Goal: Information Seeking & Learning: Check status

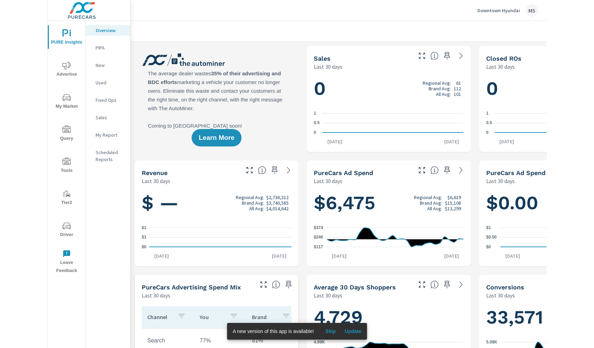
scroll to position [0, 0]
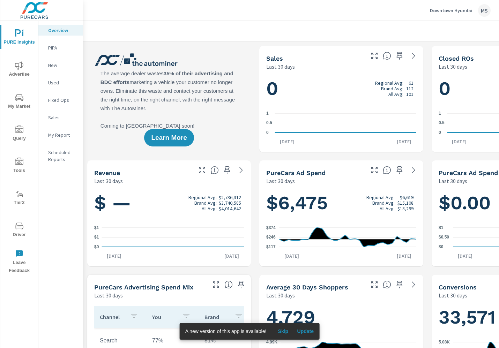
click at [482, 14] on div "MS" at bounding box center [484, 10] width 13 height 13
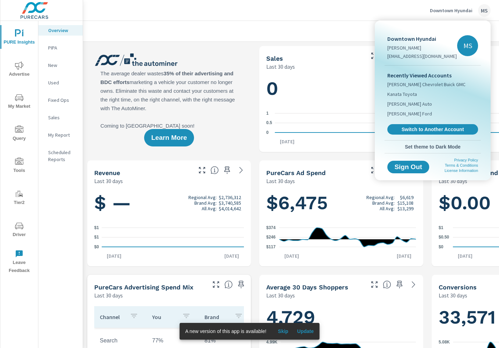
click at [362, 14] on div at bounding box center [249, 174] width 499 height 348
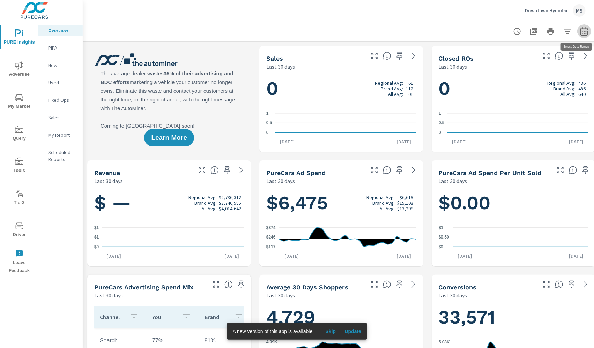
click at [499, 30] on icon "button" at bounding box center [584, 31] width 8 height 8
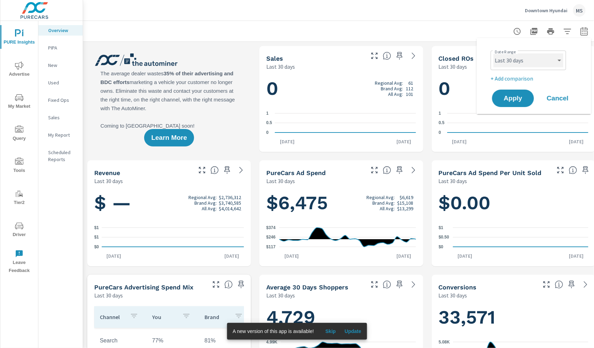
click at [499, 61] on select "Custom [DATE] Last week Last 7 days Last 14 days Last 30 days Last 45 days Last…" at bounding box center [529, 60] width 70 height 14
select select "Month to date"
click at [499, 95] on span "Apply" at bounding box center [513, 98] width 29 height 7
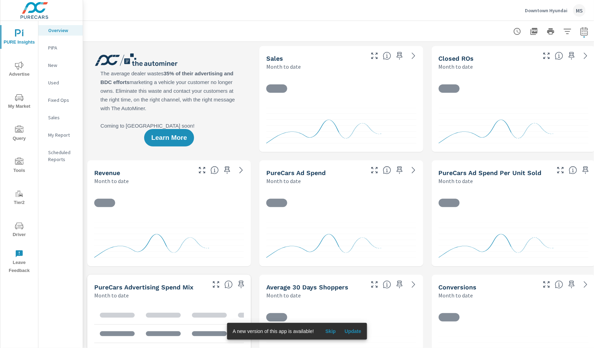
scroll to position [0, 0]
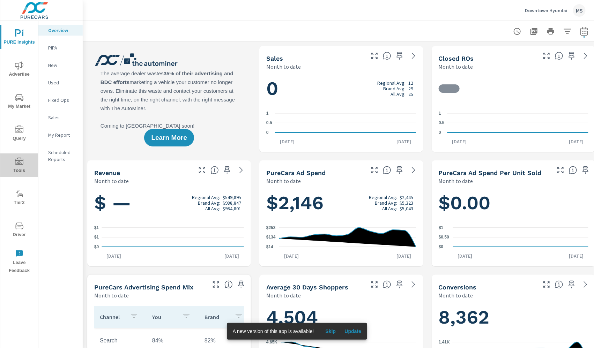
click at [20, 156] on button "Tools" at bounding box center [19, 166] width 38 height 24
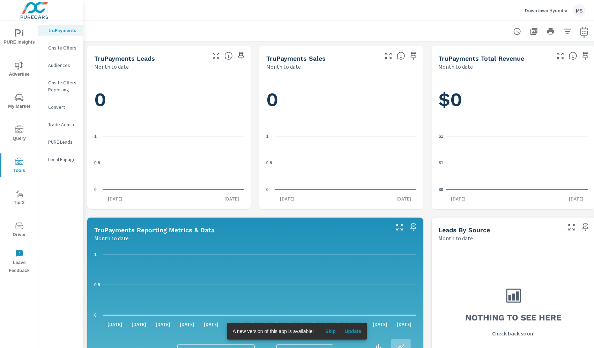
click at [18, 98] on icon "nav menu" at bounding box center [19, 98] width 8 height 8
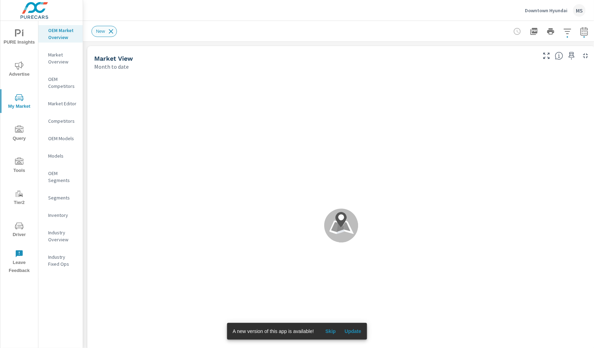
click at [112, 34] on icon at bounding box center [111, 32] width 8 height 8
click at [16, 63] on icon "nav menu" at bounding box center [19, 65] width 8 height 8
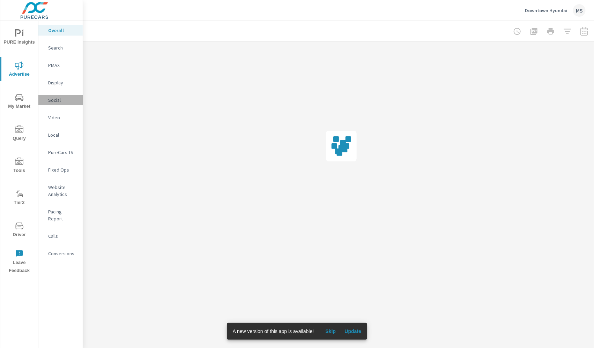
click at [55, 102] on p "Social" at bounding box center [62, 100] width 29 height 7
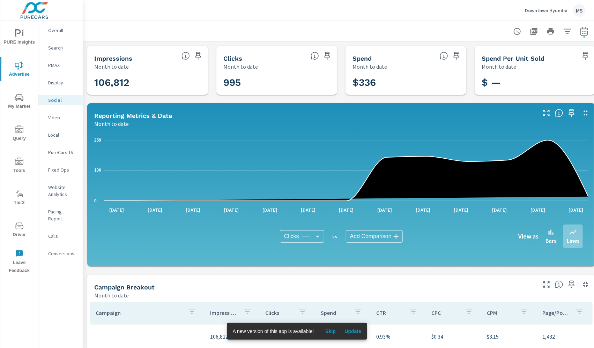
click at [499, 28] on icon "button" at bounding box center [583, 31] width 7 height 8
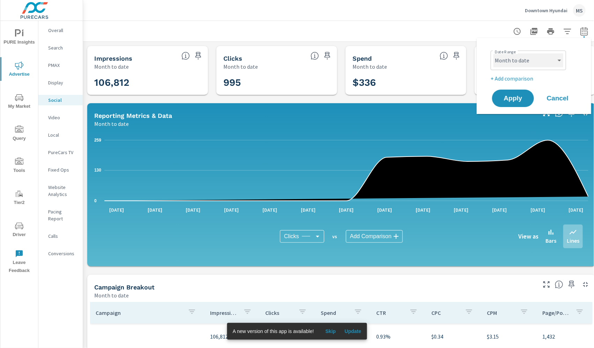
click at [499, 58] on select "Custom [DATE] Last week Last 7 days Last 14 days Last 30 days Last 45 days Last…" at bounding box center [529, 60] width 70 height 14
select select "Last month"
click at [499, 77] on p "+ Add comparison" at bounding box center [535, 78] width 89 height 8
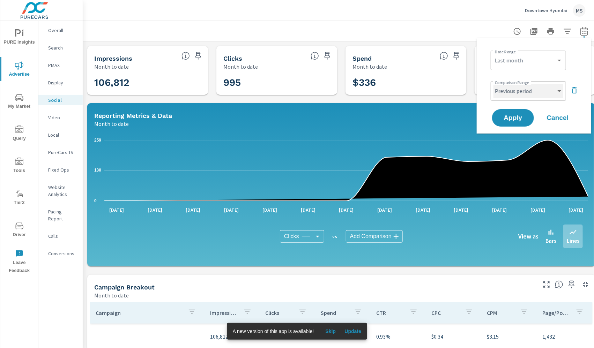
click at [499, 94] on select "Custom Previous period Previous month Previous year" at bounding box center [529, 91] width 70 height 14
select select "Previous month"
click at [499, 115] on span "Apply" at bounding box center [513, 118] width 29 height 7
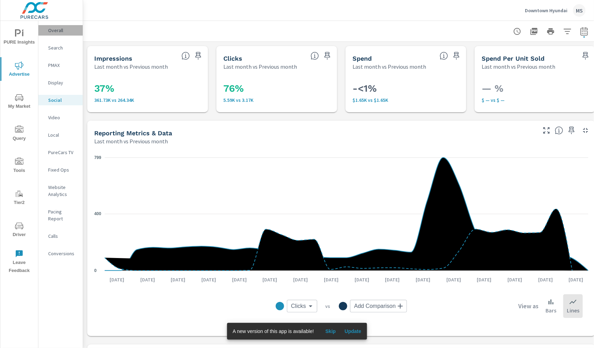
click at [54, 31] on p "Overall" at bounding box center [62, 30] width 29 height 7
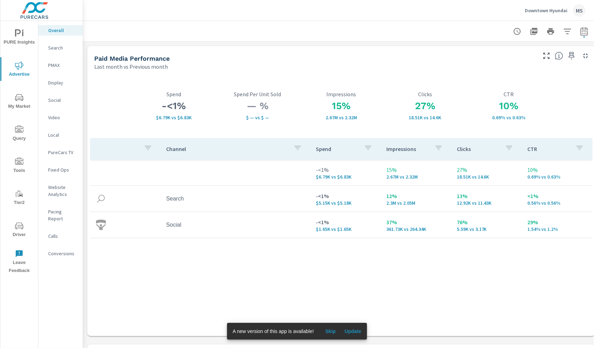
click at [60, 188] on p "Website Analytics" at bounding box center [62, 191] width 29 height 14
